Goal: Task Accomplishment & Management: Manage account settings

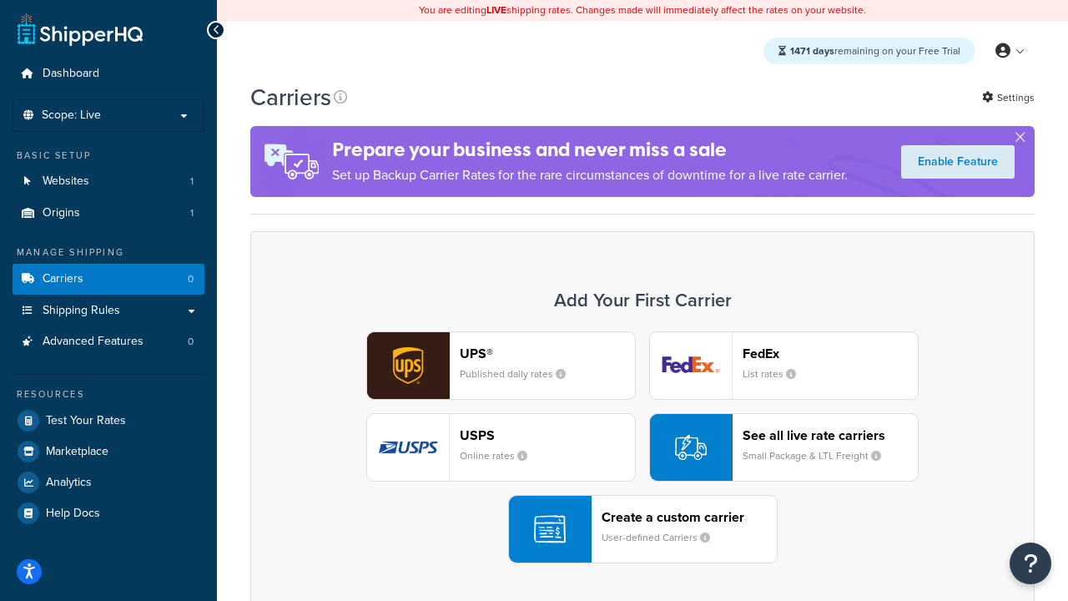
click at [643, 447] on div "UPS® Published daily rates FedEx List rates USPS Online rates See all live rate…" at bounding box center [642, 447] width 749 height 232
click at [830, 353] on header "FedEx" at bounding box center [830, 354] width 175 height 16
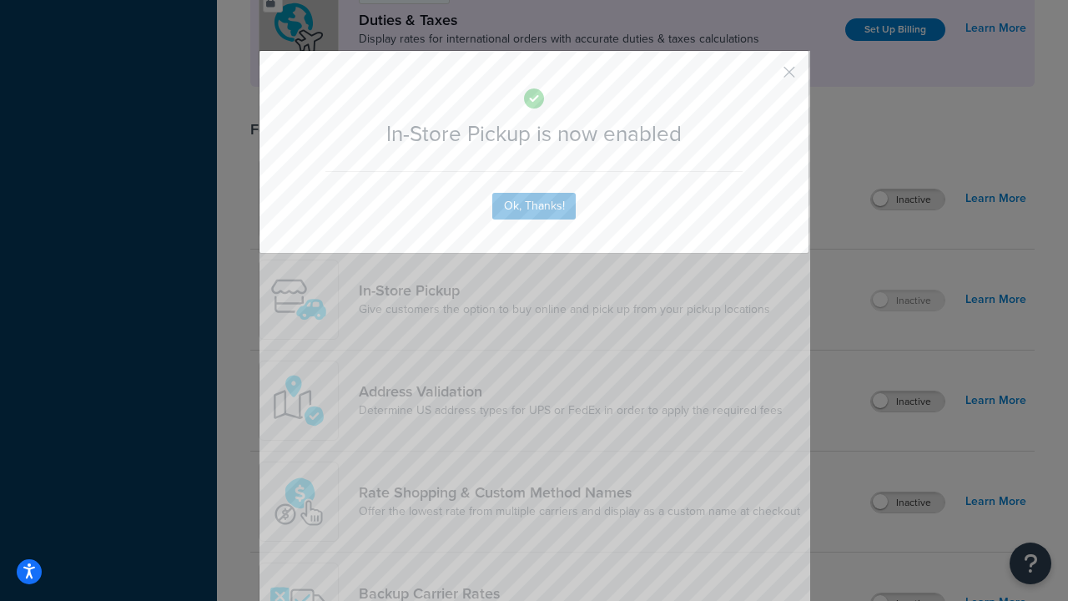
click at [764, 78] on button "button" at bounding box center [765, 78] width 4 height 4
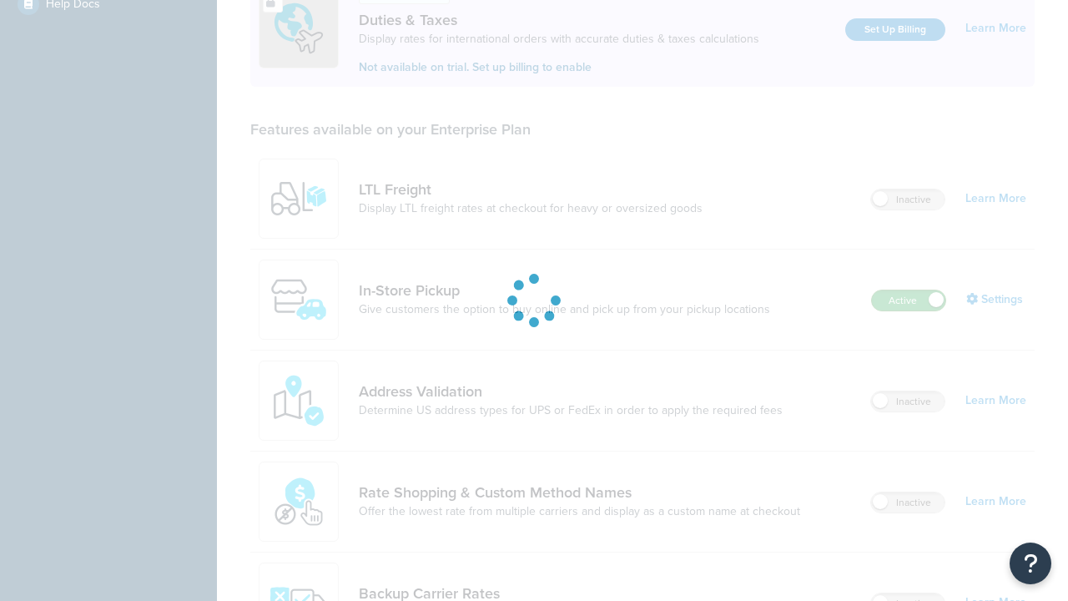
click at [909, 290] on label "Active" at bounding box center [908, 300] width 73 height 20
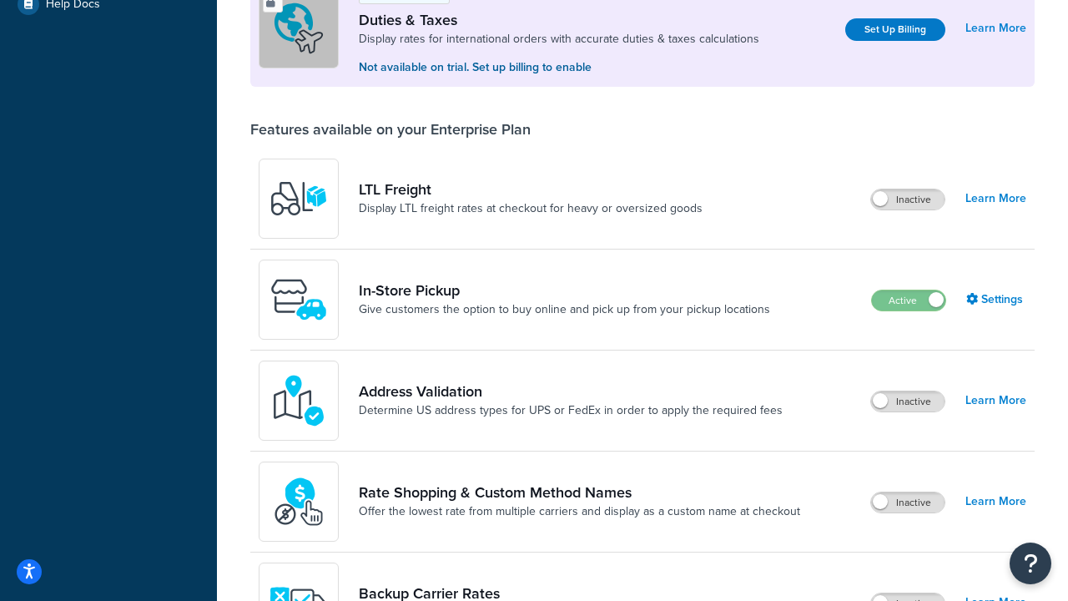
scroll to position [831, 0]
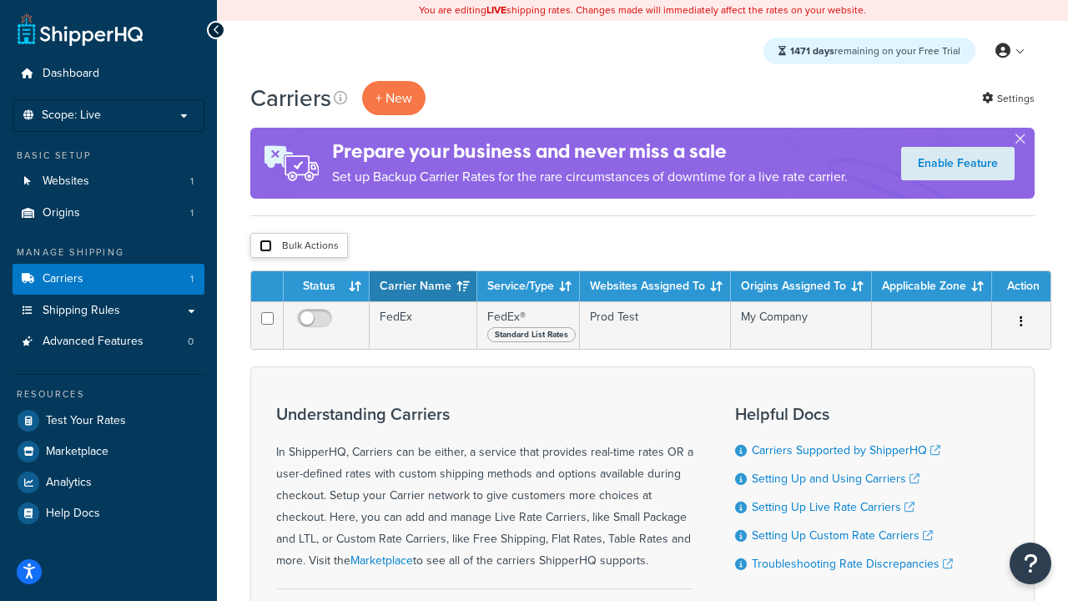
click at [265, 246] on input "checkbox" at bounding box center [266, 246] width 13 height 13
checkbox input "true"
click at [0, 0] on button "Delete" at bounding box center [0, 0] width 0 height 0
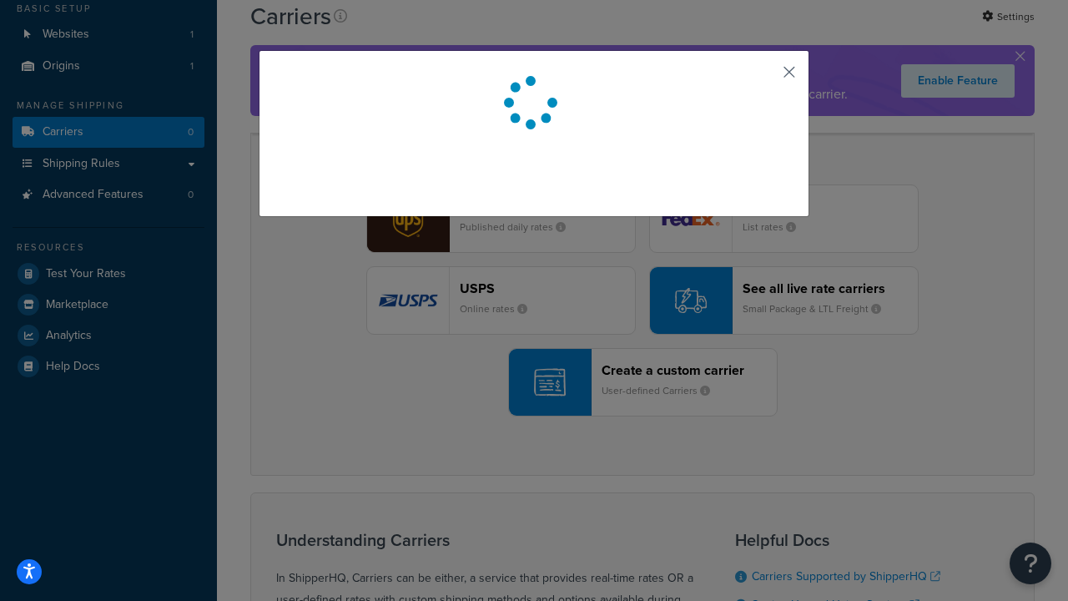
click at [764, 78] on button "button" at bounding box center [765, 78] width 4 height 4
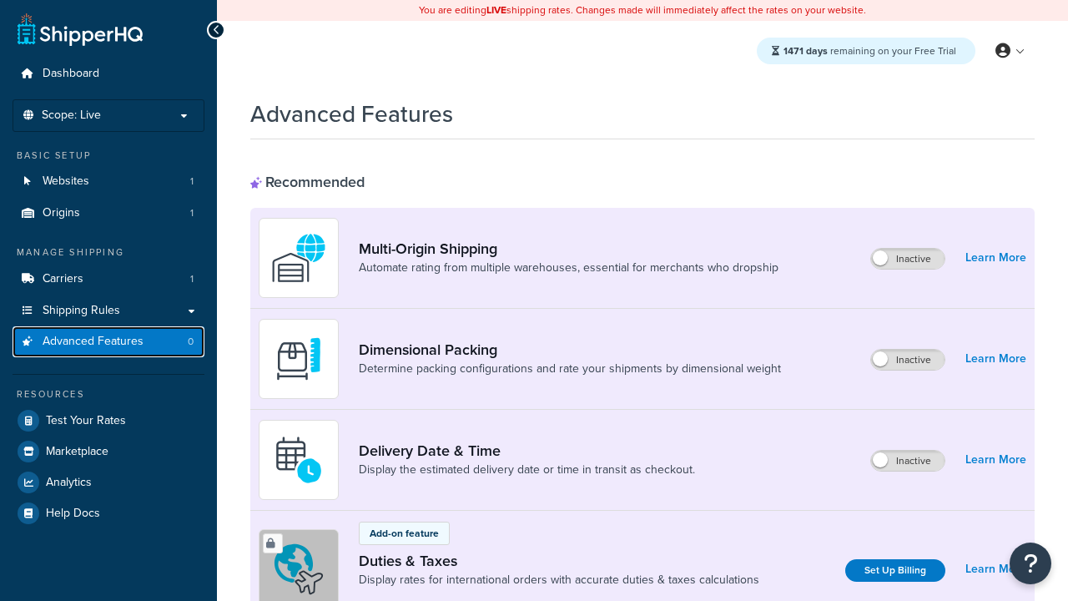
click at [108, 341] on span "Advanced Features" at bounding box center [93, 342] width 101 height 14
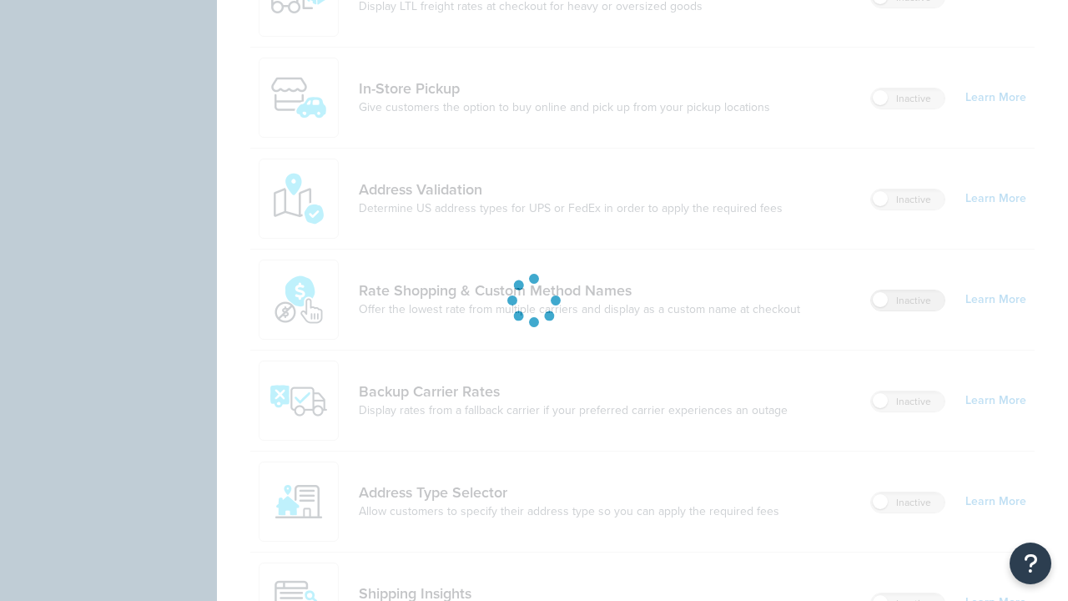
click at [908, 290] on label "Inactive" at bounding box center [907, 300] width 73 height 20
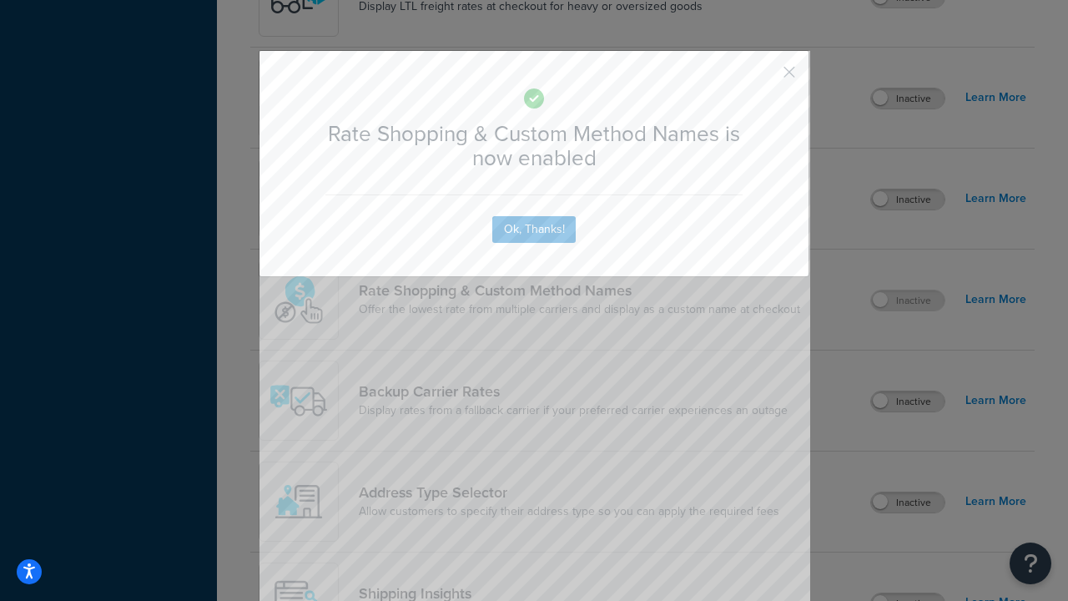
scroll to position [1033, 0]
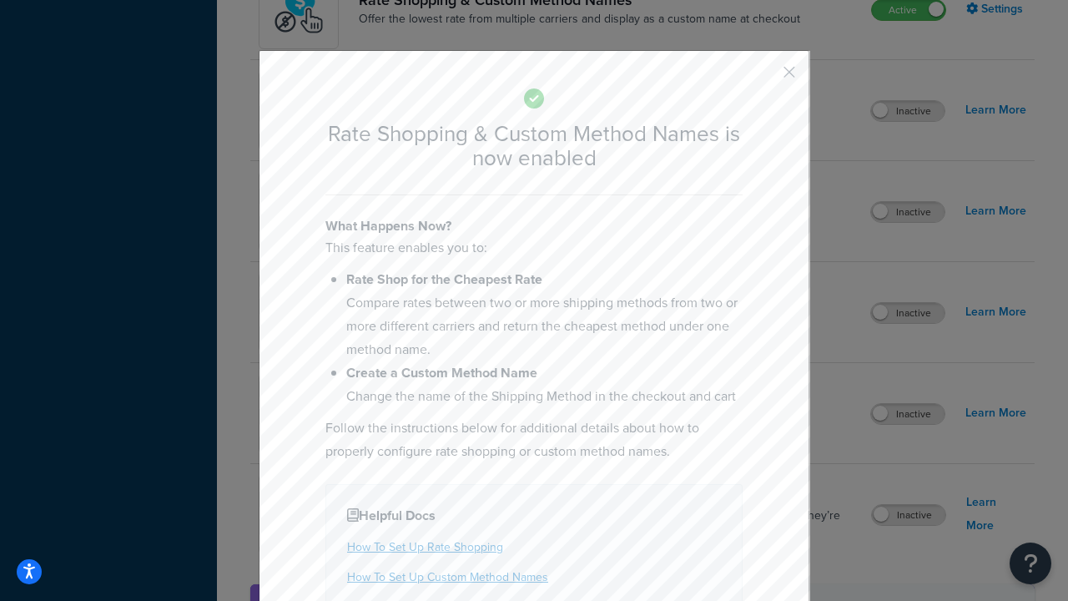
click at [764, 78] on button "button" at bounding box center [765, 78] width 4 height 4
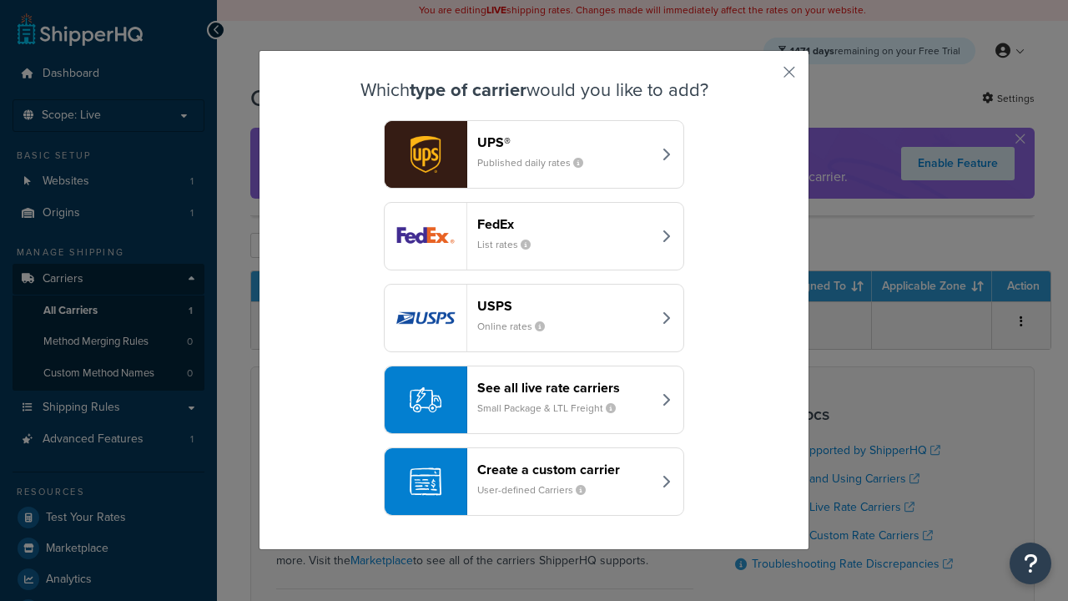
scroll to position [81, 0]
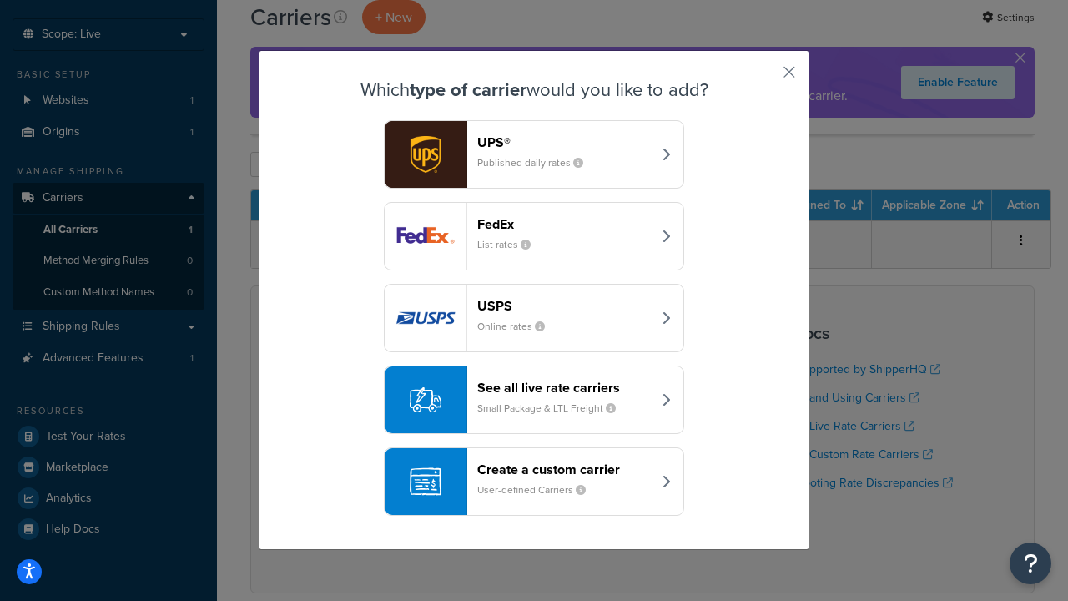
click at [534, 400] on div "See all live rate carriers Small Package & LTL Freight" at bounding box center [564, 400] width 174 height 40
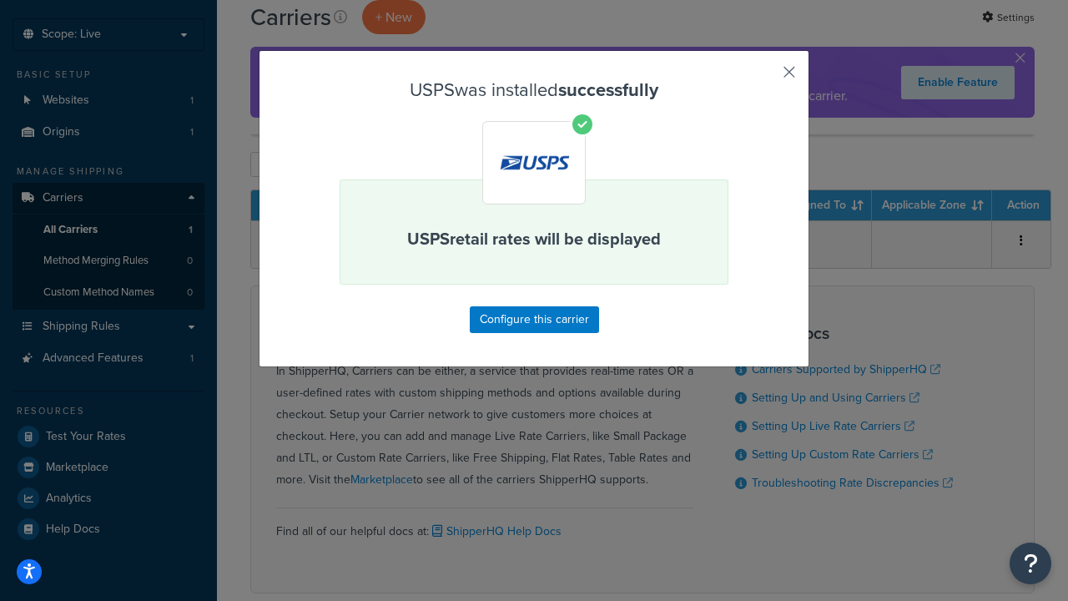
click at [764, 78] on button "button" at bounding box center [765, 78] width 4 height 4
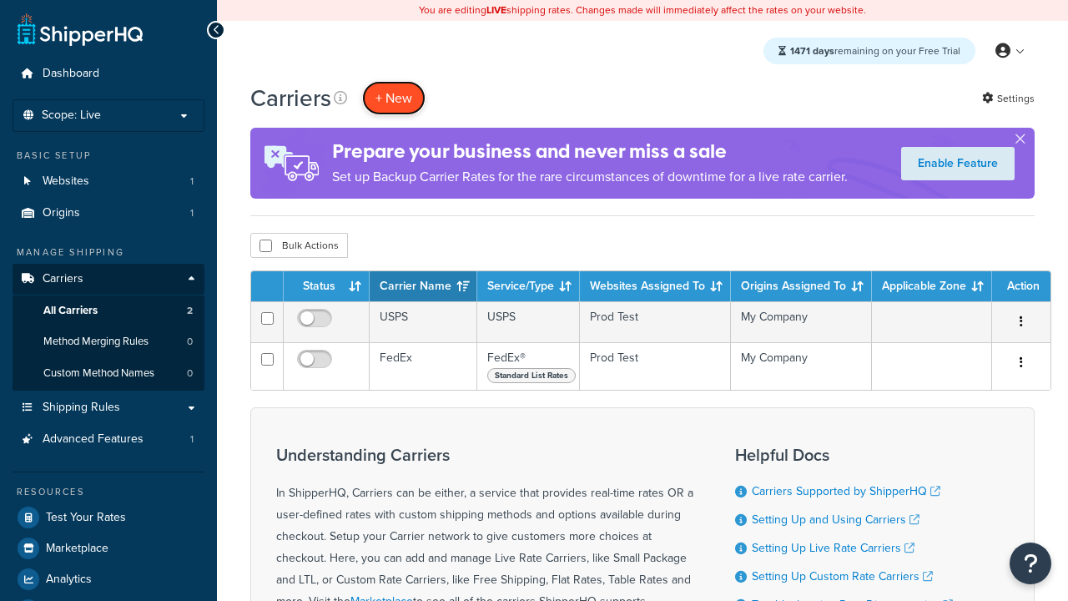
click at [394, 98] on button "+ New" at bounding box center [393, 98] width 63 height 34
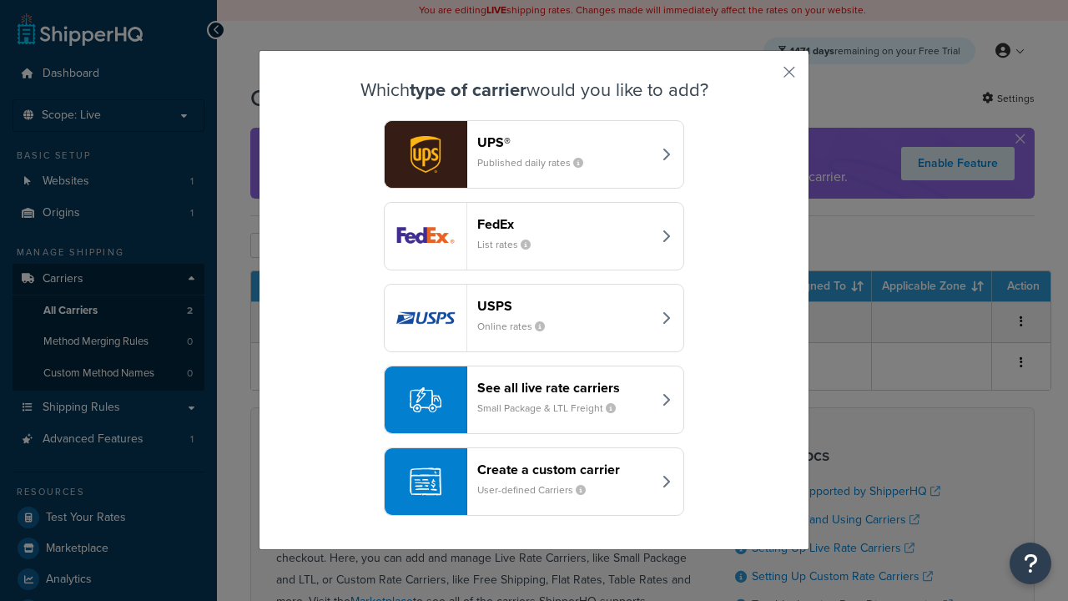
click at [534, 400] on div "See all live rate carriers Small Package & LTL Freight" at bounding box center [564, 400] width 174 height 40
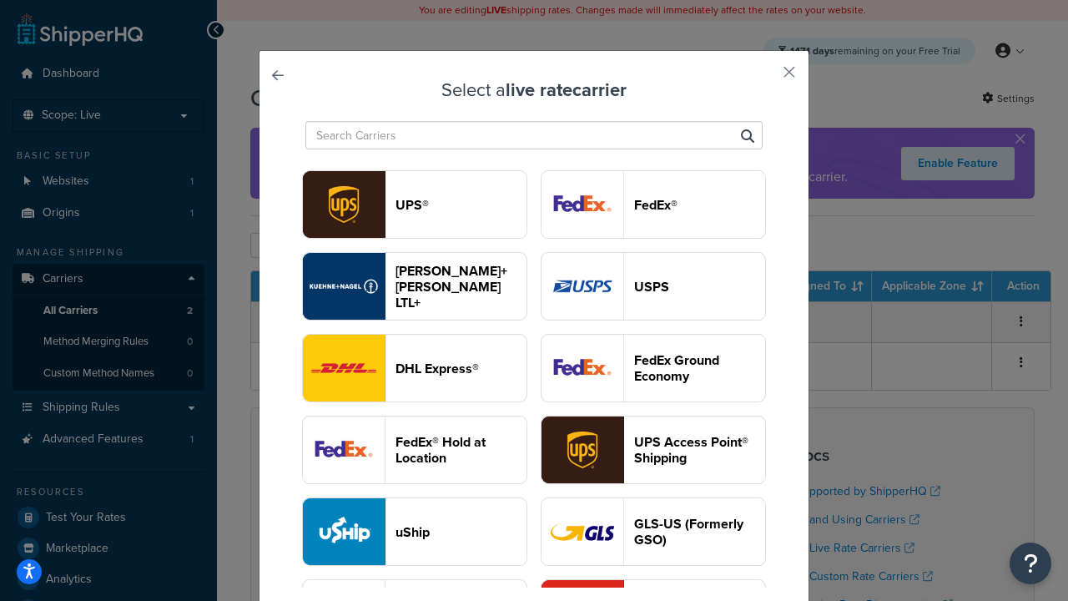
click at [653, 204] on header "FedEx®" at bounding box center [699, 205] width 131 height 16
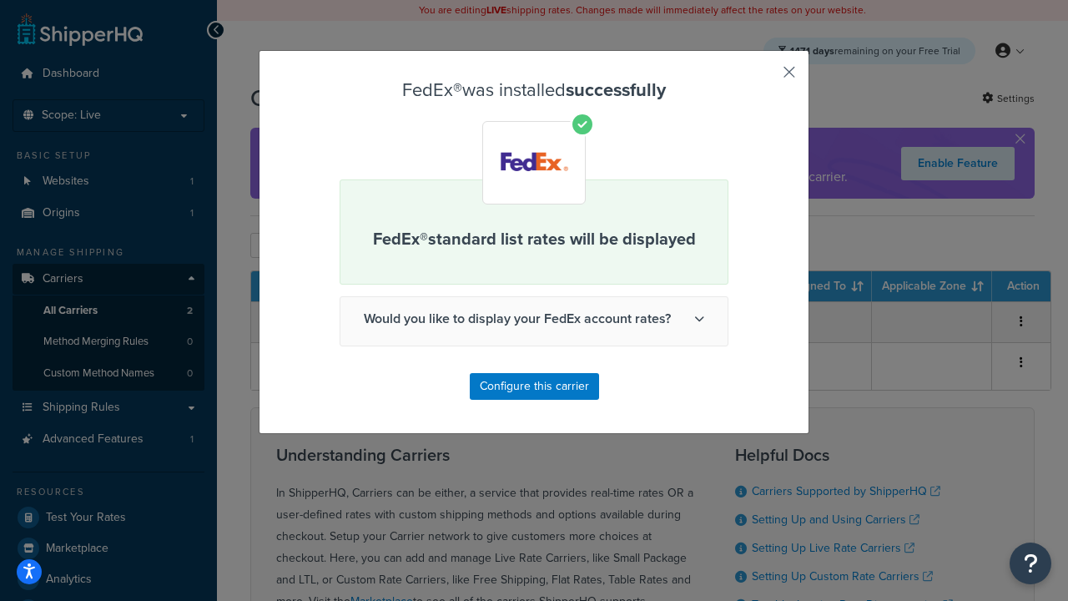
click at [764, 78] on button "button" at bounding box center [765, 78] width 4 height 4
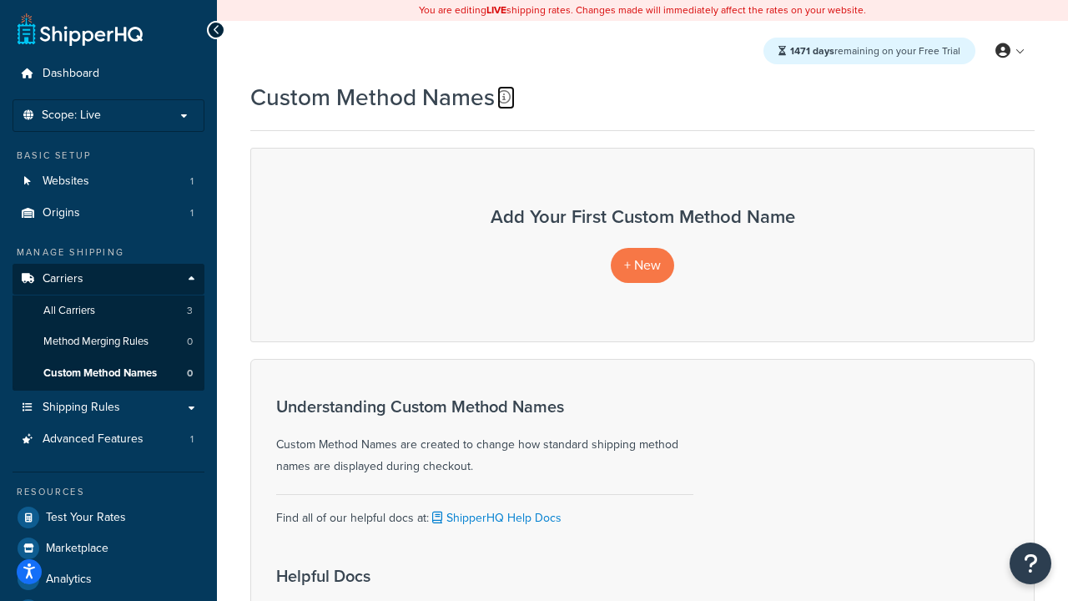
click at [504, 97] on icon at bounding box center [503, 96] width 13 height 13
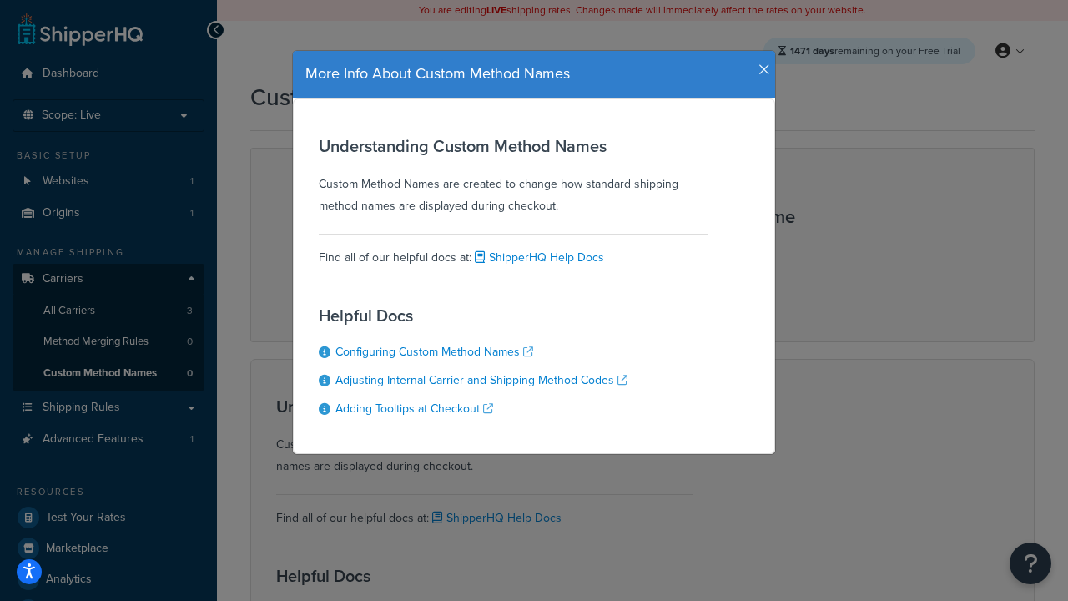
click at [760, 63] on icon "button" at bounding box center [765, 70] width 12 height 15
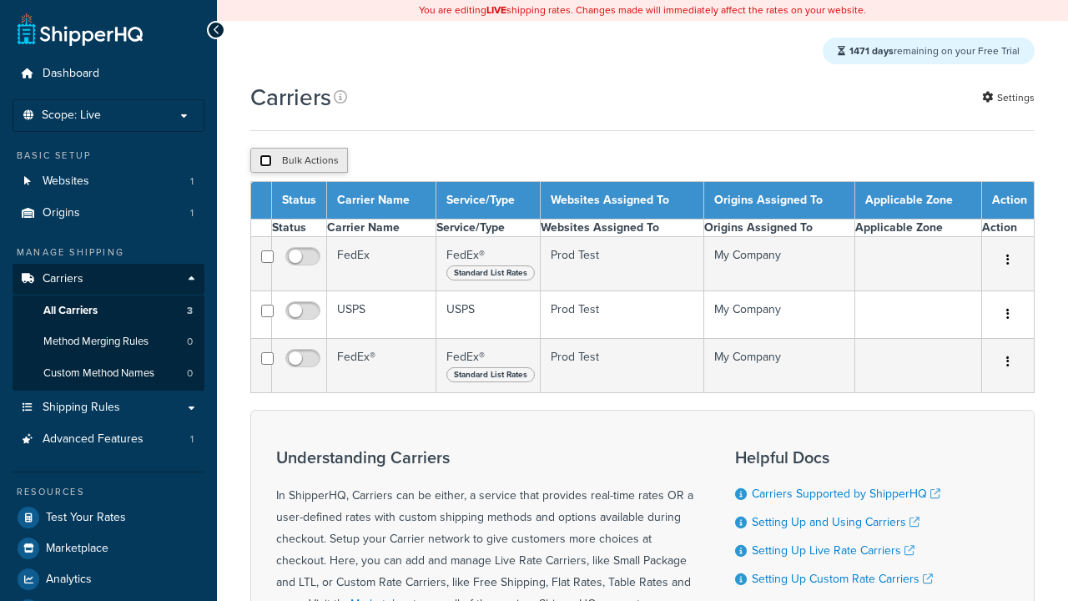
click at [265, 167] on input "checkbox" at bounding box center [266, 160] width 13 height 13
checkbox input "true"
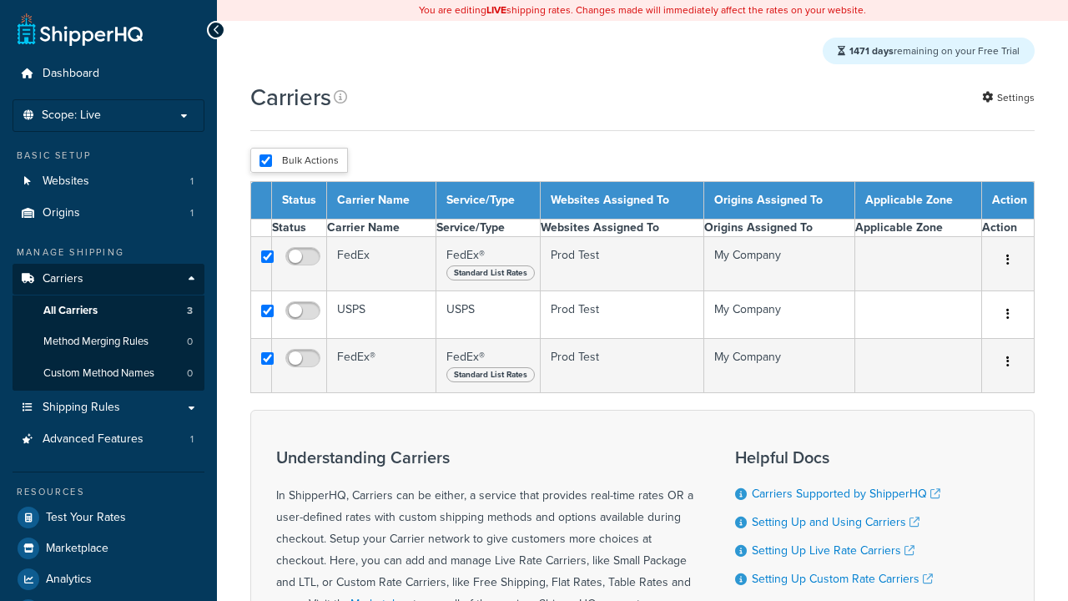
click at [0, 0] on button "Delete" at bounding box center [0, 0] width 0 height 0
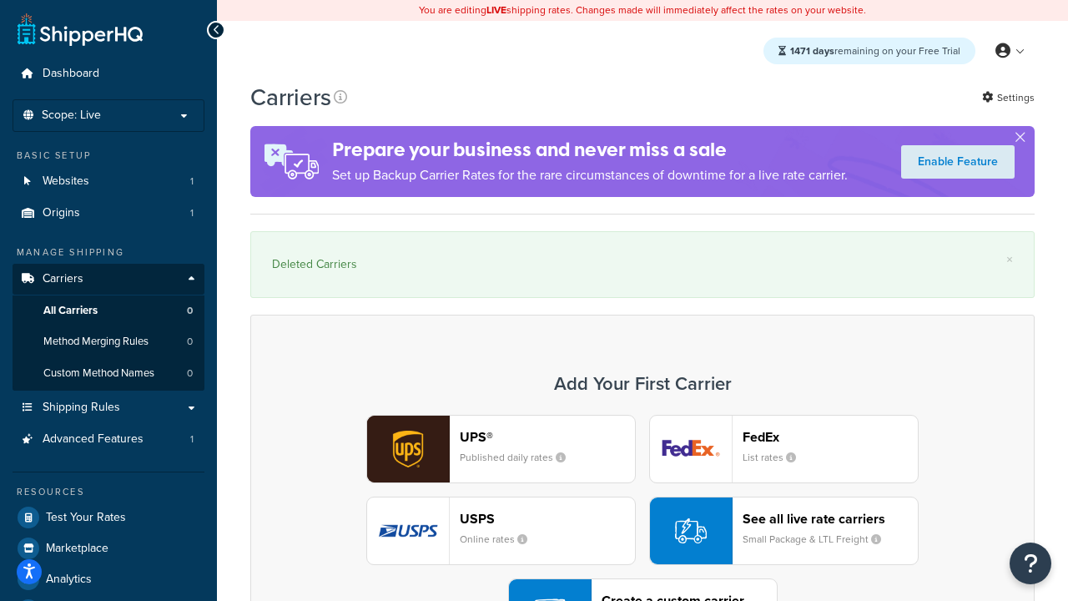
click at [643, 485] on div "UPS® Published daily rates FedEx List rates USPS Online rates See all live rate…" at bounding box center [642, 531] width 749 height 232
click at [643, 593] on div "Create a custom carrier User-defined Carriers" at bounding box center [689, 613] width 175 height 40
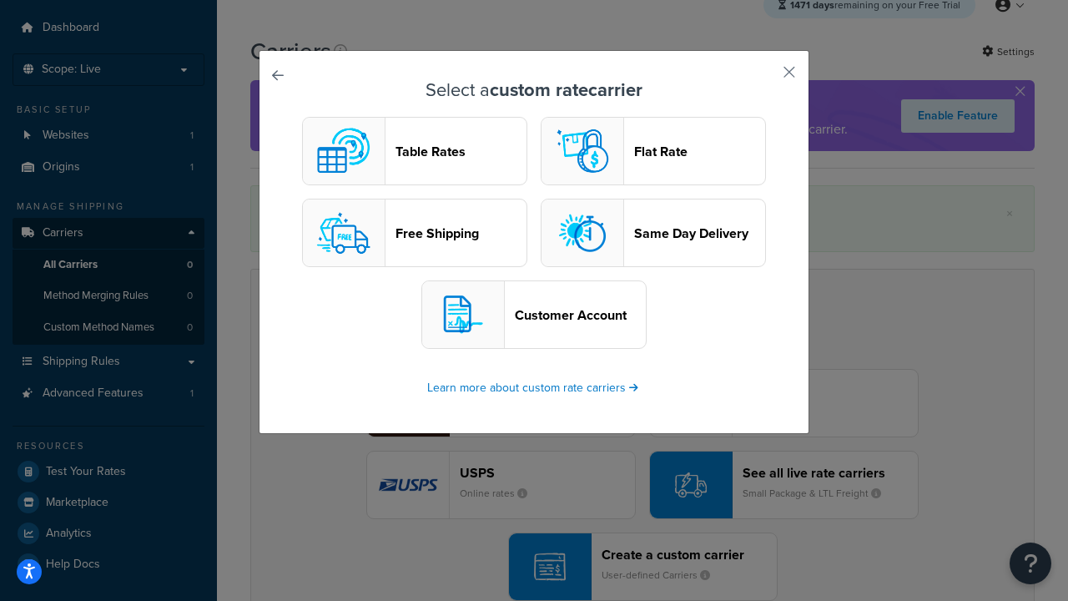
click at [653, 151] on header "Flat Rate" at bounding box center [699, 152] width 131 height 16
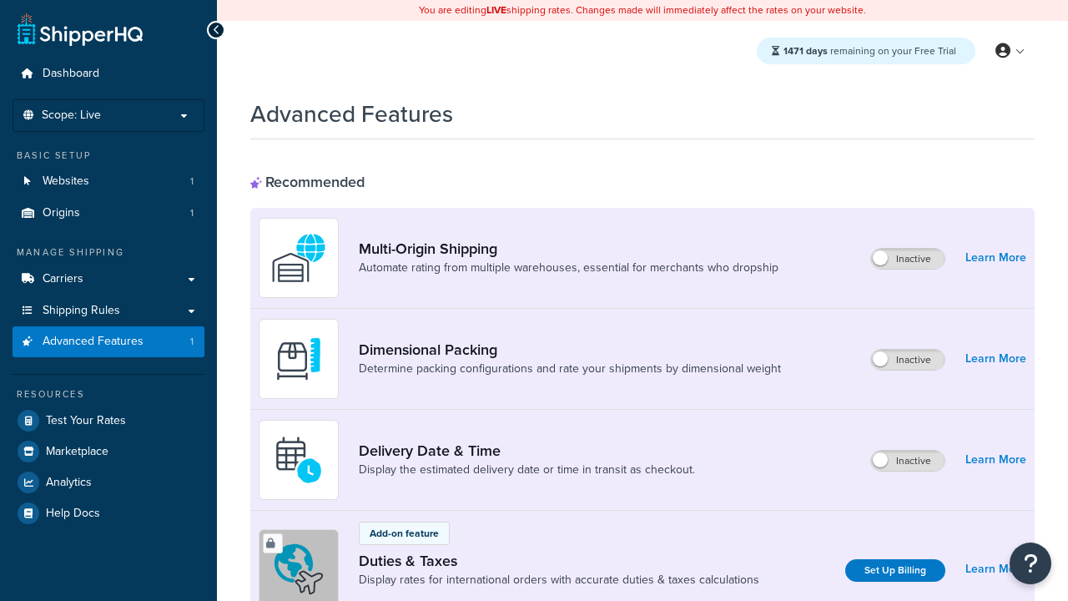
scroll to position [743, 0]
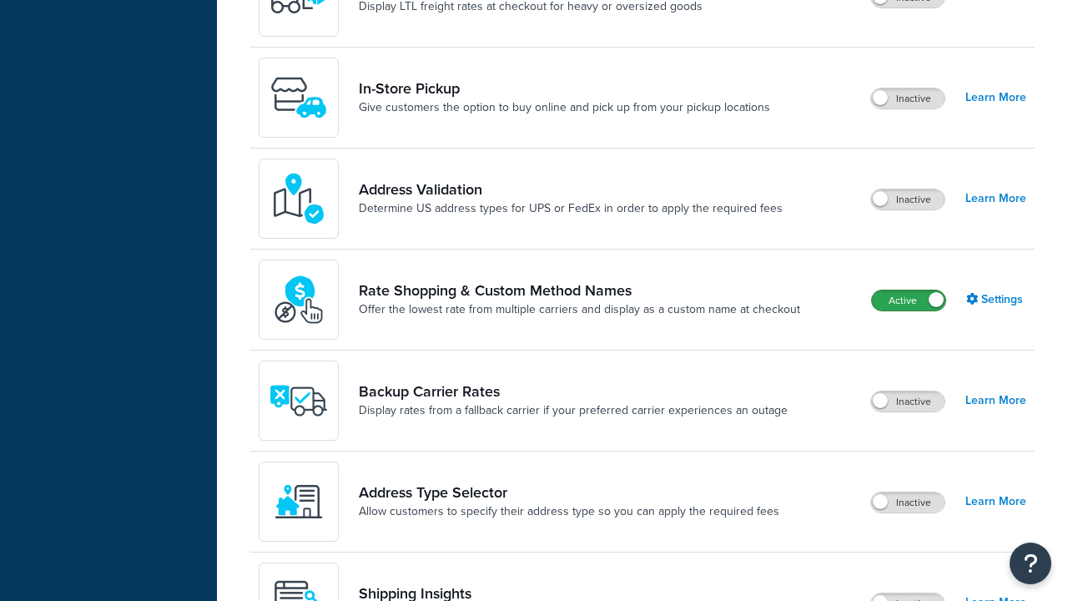
scroll to position [0, 0]
